Goal: Find specific page/section: Find specific page/section

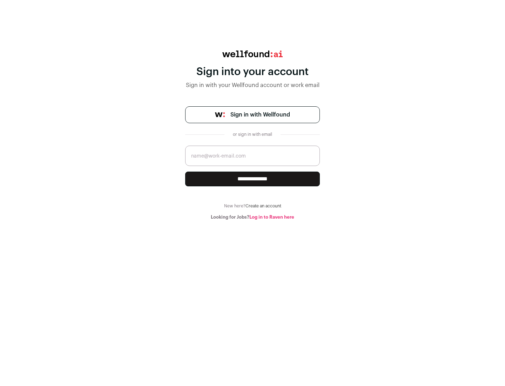
click at [260, 115] on span "Sign in with Wellfound" at bounding box center [260, 114] width 60 height 8
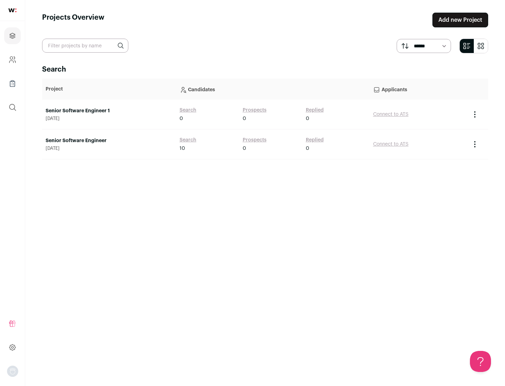
click at [109, 141] on link "Senior Software Engineer" at bounding box center [109, 140] width 127 height 7
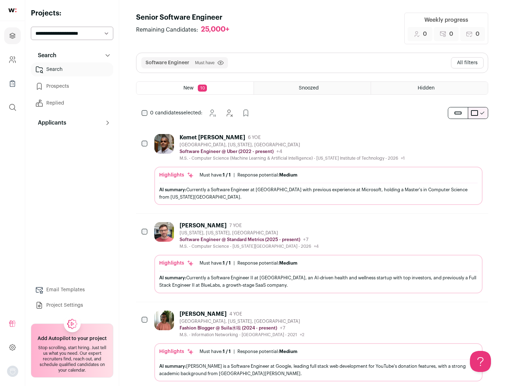
click at [312, 169] on div "Highlights Must have: 1 / 1 How many must haves have been fulfilled? | Response…" at bounding box center [318, 186] width 328 height 38
